Goal: Information Seeking & Learning: Learn about a topic

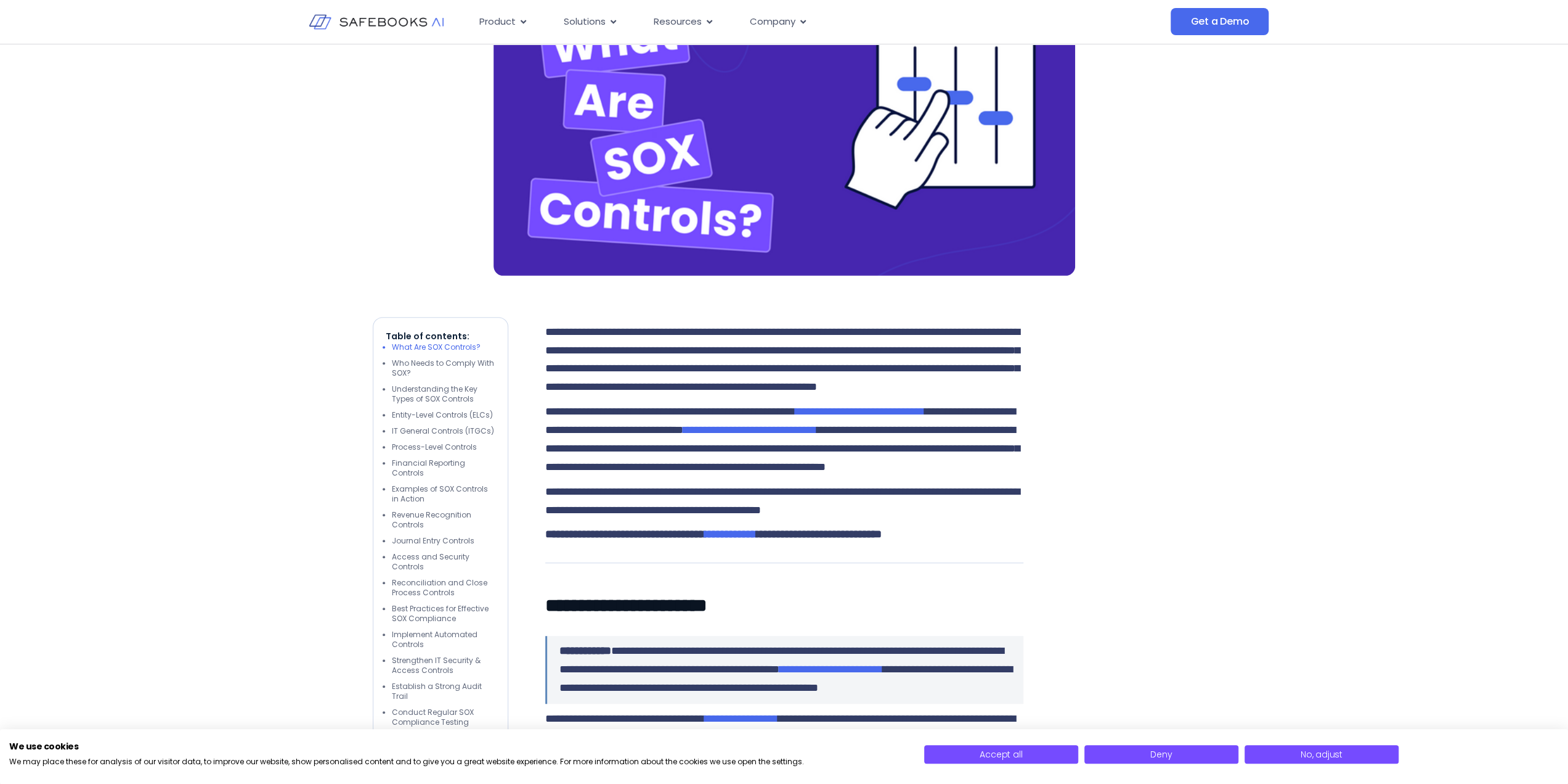
scroll to position [493, 0]
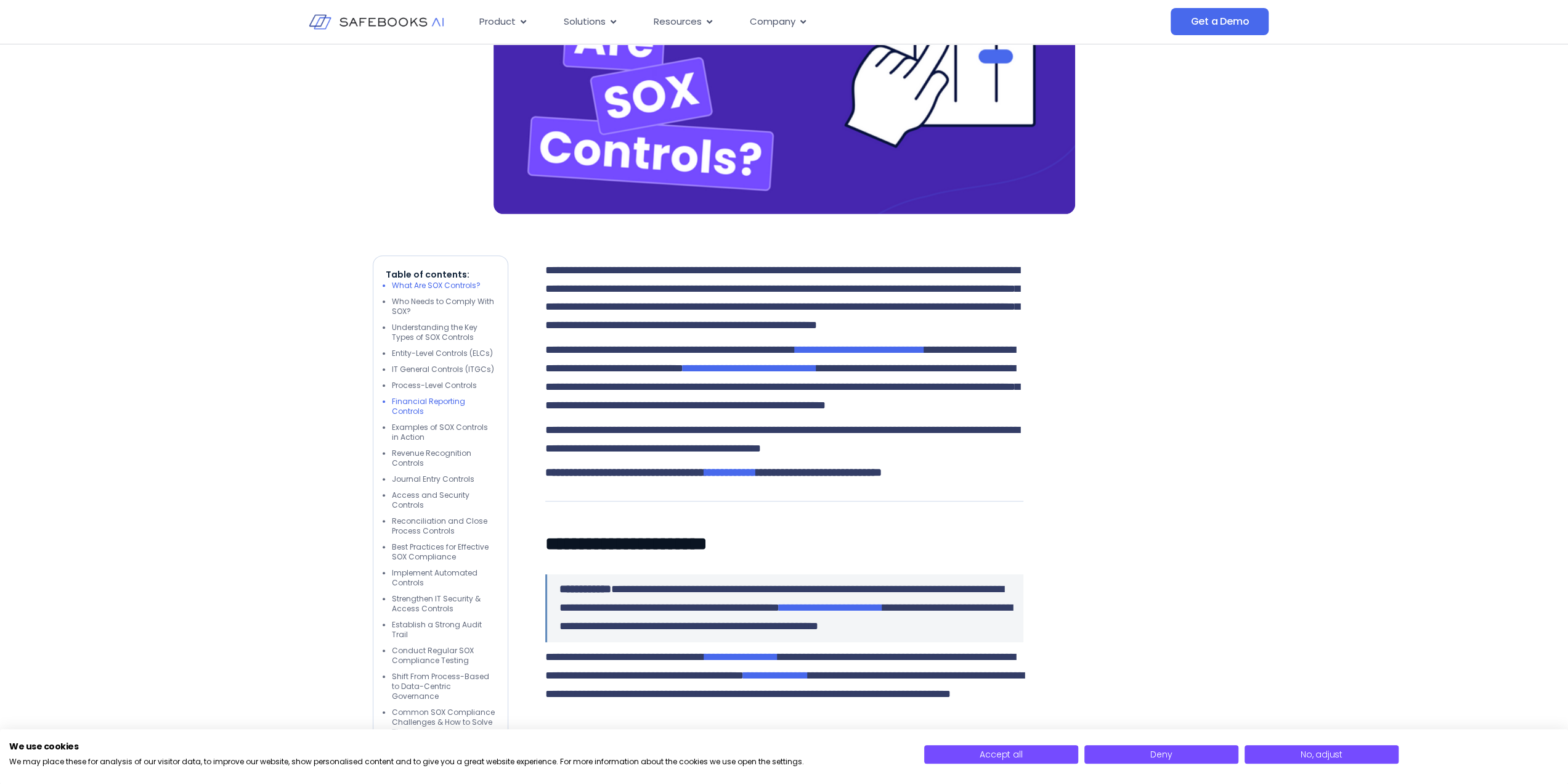
click at [427, 402] on li "Financial Reporting Controls" at bounding box center [443, 405] width 103 height 20
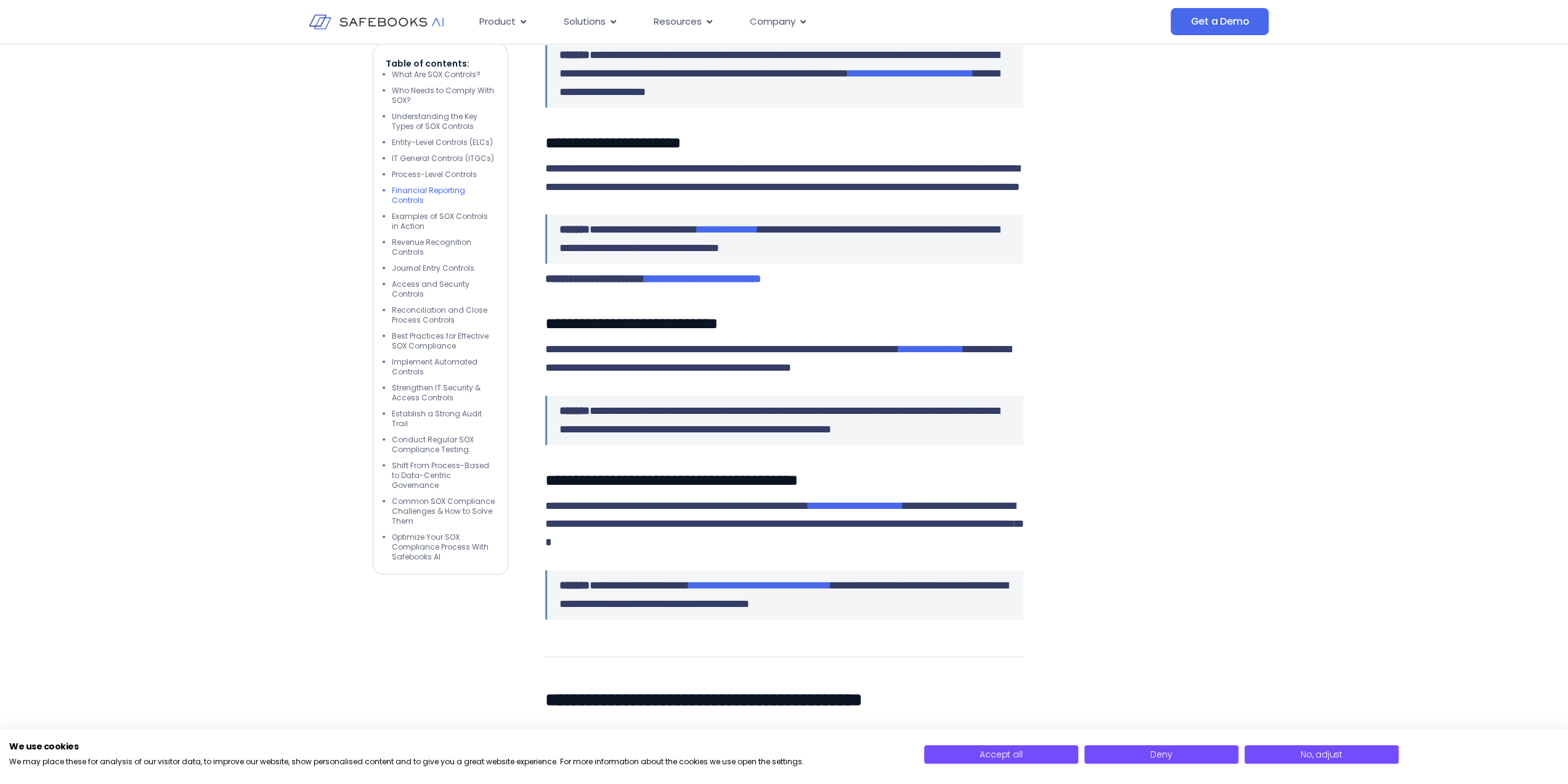
scroll to position [2332, 0]
click at [439, 532] on li "Optimize Your SOX Compliance Process With Safebooks AI" at bounding box center [443, 547] width 103 height 30
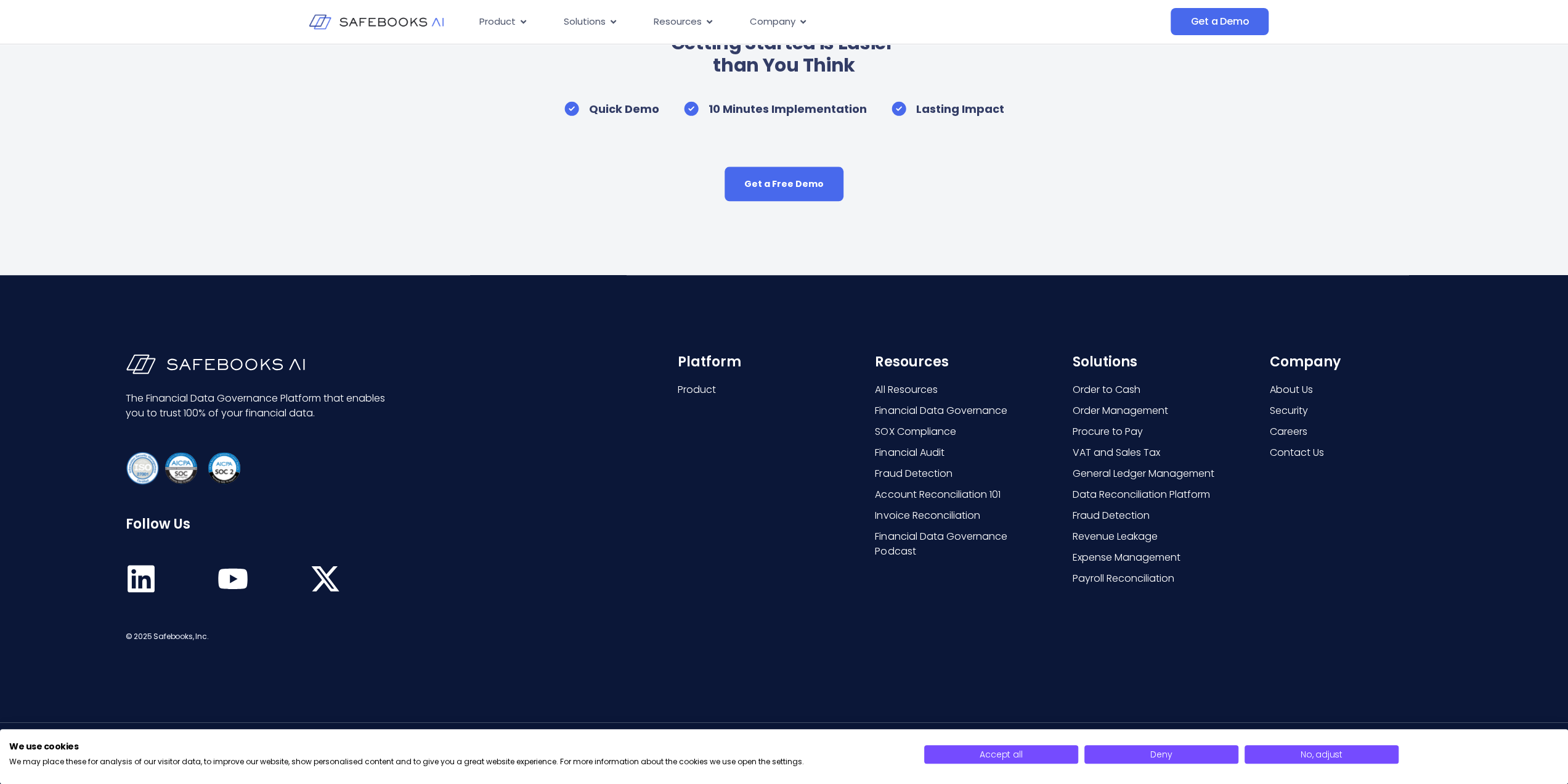
scroll to position [6220, 0]
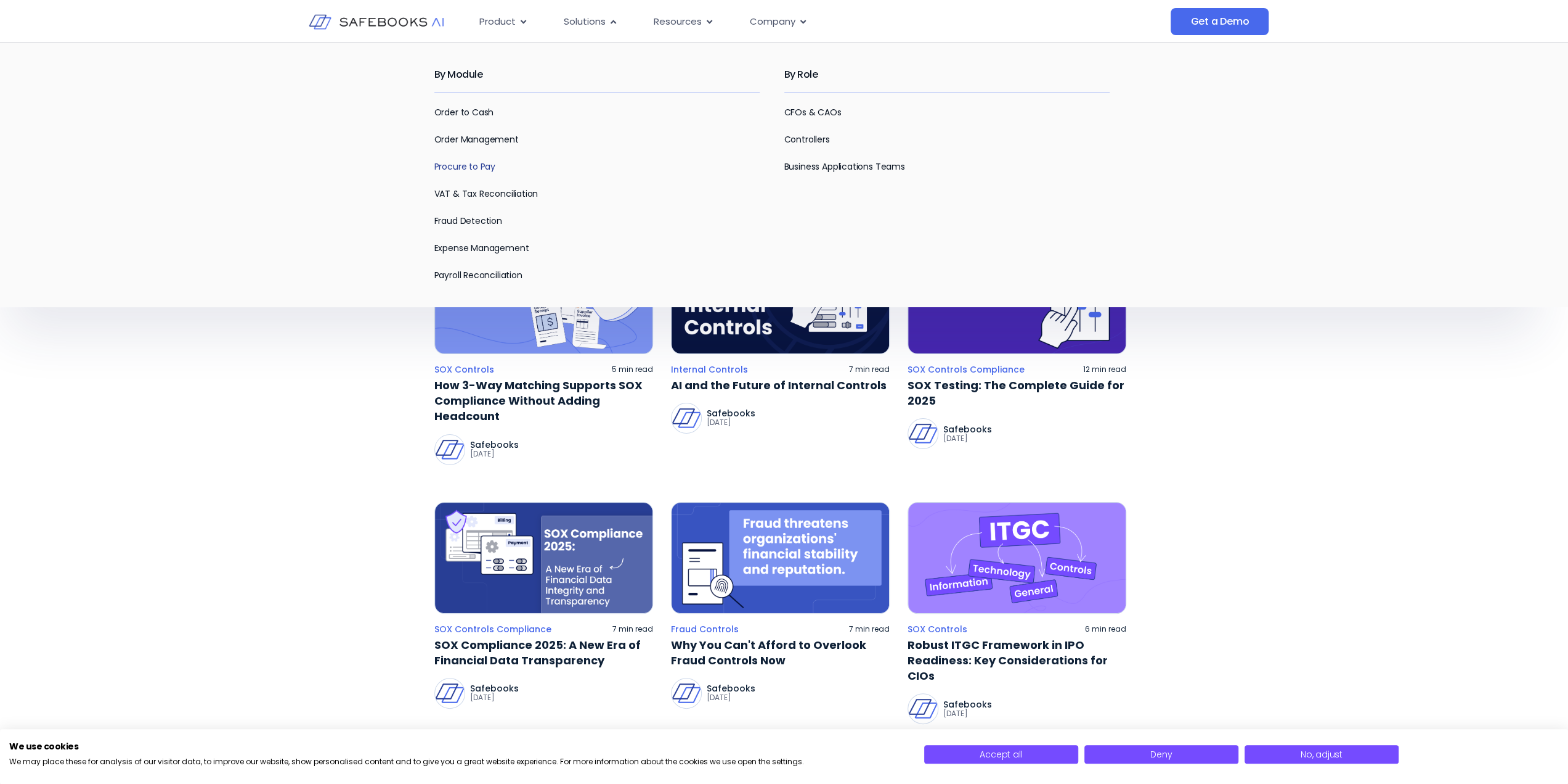
click at [473, 166] on link "Procure to Pay" at bounding box center [465, 166] width 61 height 12
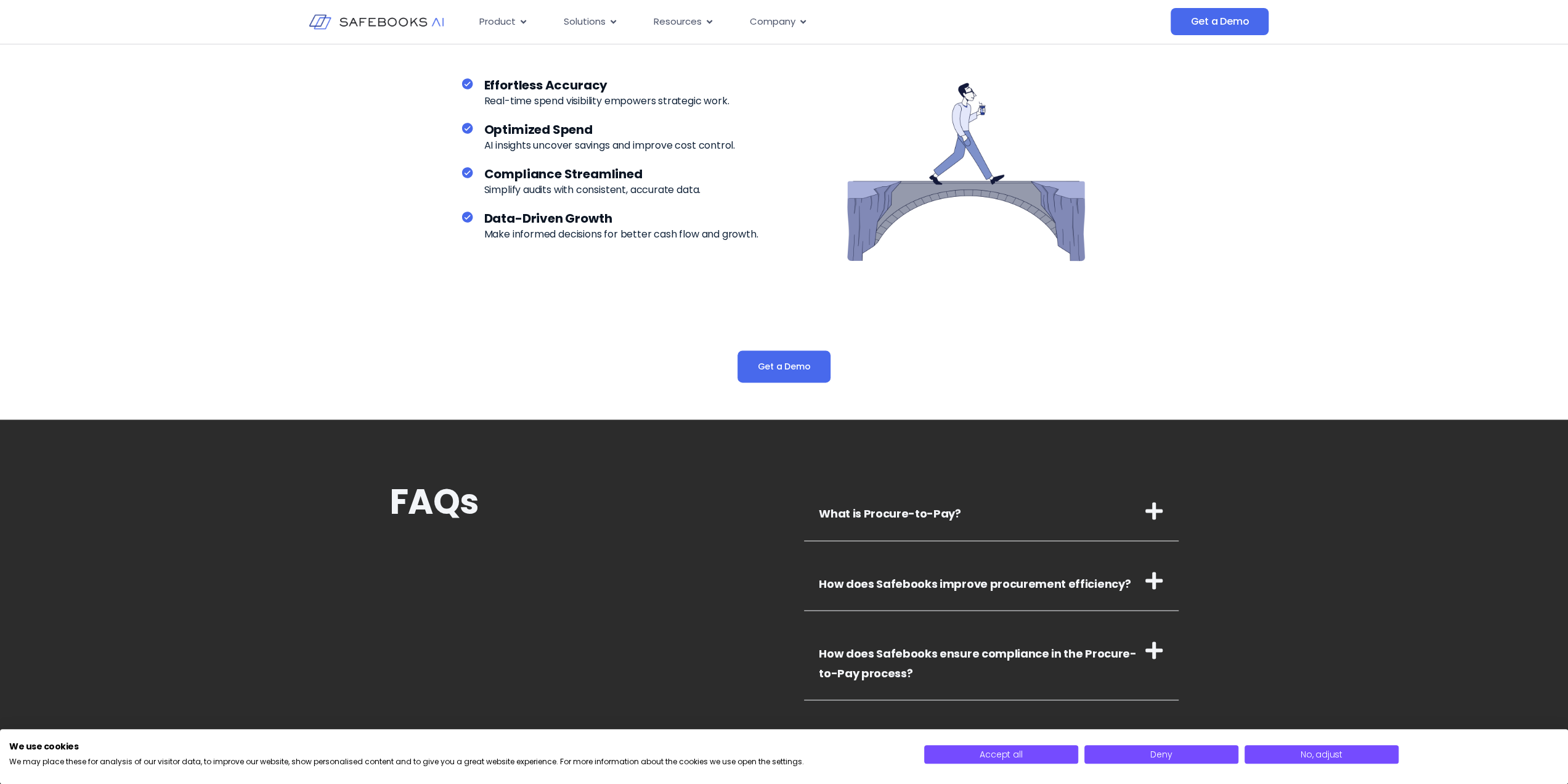
scroll to position [1788, 0]
